Goal: Information Seeking & Learning: Learn about a topic

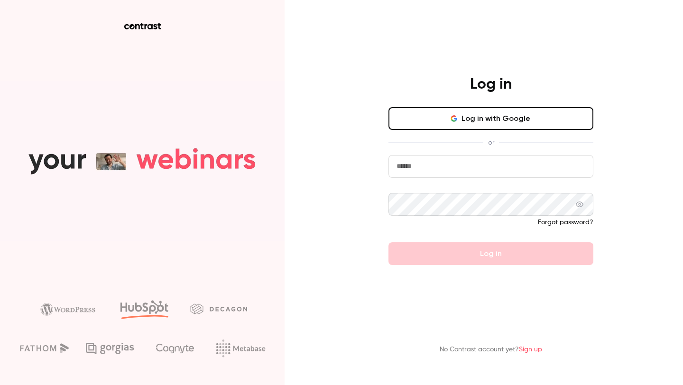
click at [486, 122] on button "Log in with Google" at bounding box center [491, 118] width 205 height 23
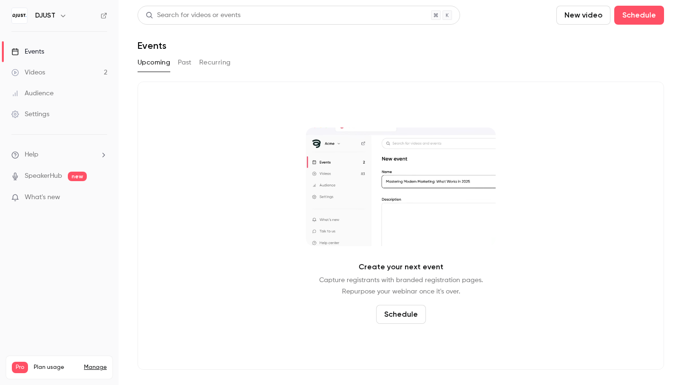
click at [47, 56] on link "Events" at bounding box center [59, 51] width 119 height 21
click at [68, 52] on link "Events" at bounding box center [59, 51] width 119 height 21
click at [65, 17] on icon "button" at bounding box center [63, 16] width 8 height 8
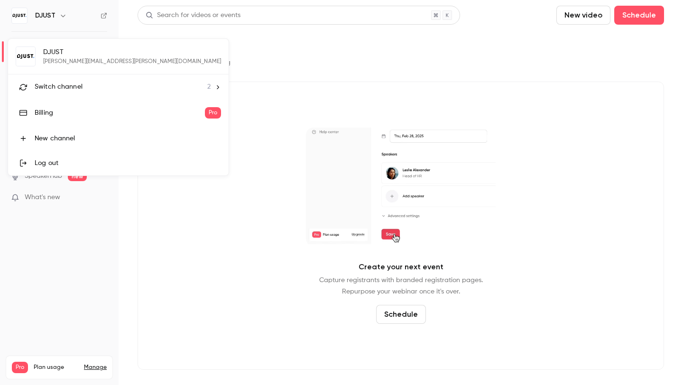
click at [108, 97] on li "Switch channel 2" at bounding box center [118, 87] width 221 height 25
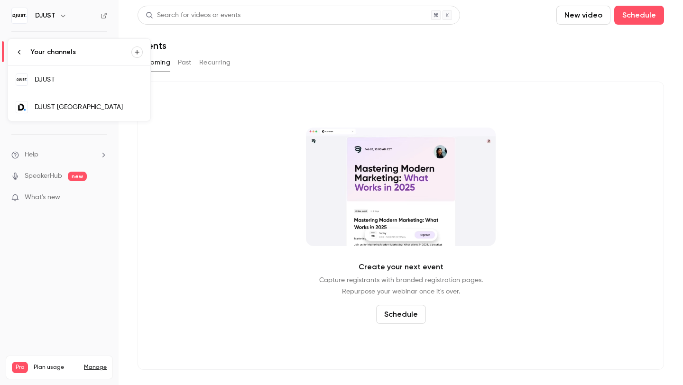
click at [92, 98] on link "DJUST [GEOGRAPHIC_DATA]" at bounding box center [79, 107] width 142 height 28
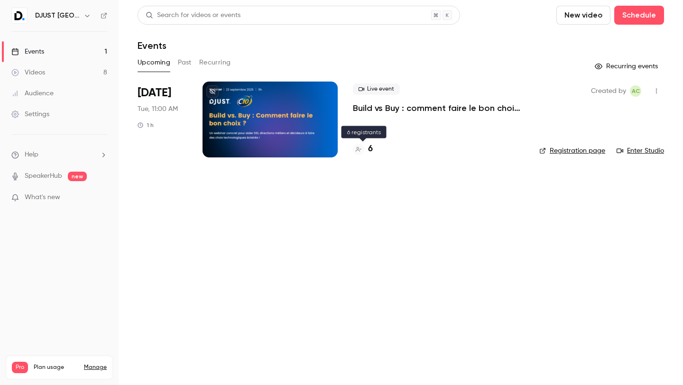
click at [369, 148] on h4 "6" at bounding box center [370, 149] width 5 height 13
